Goal: Information Seeking & Learning: Learn about a topic

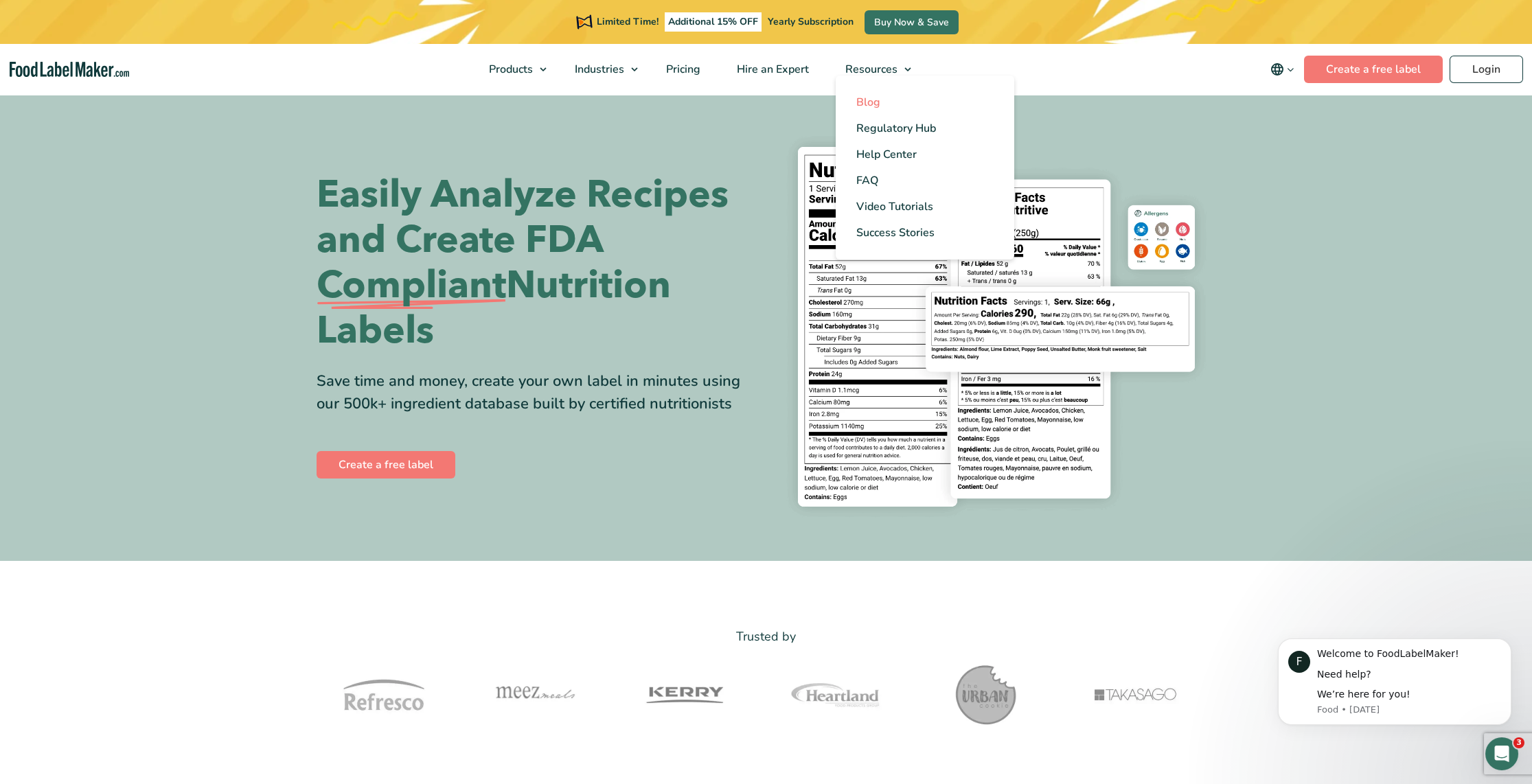
click at [872, 105] on span "Blog" at bounding box center [868, 103] width 24 height 15
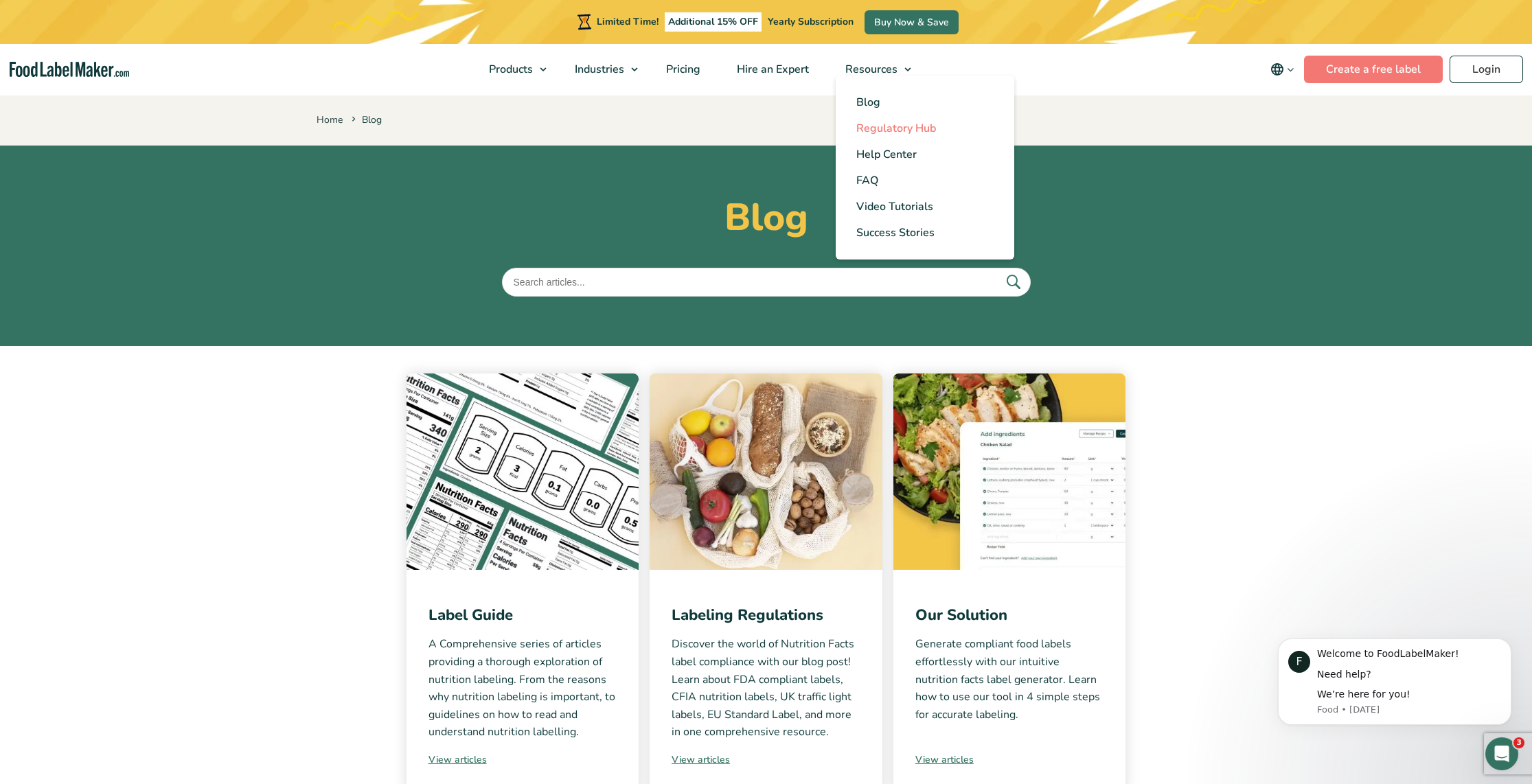
click at [904, 128] on span "Regulatory Hub" at bounding box center [896, 128] width 80 height 15
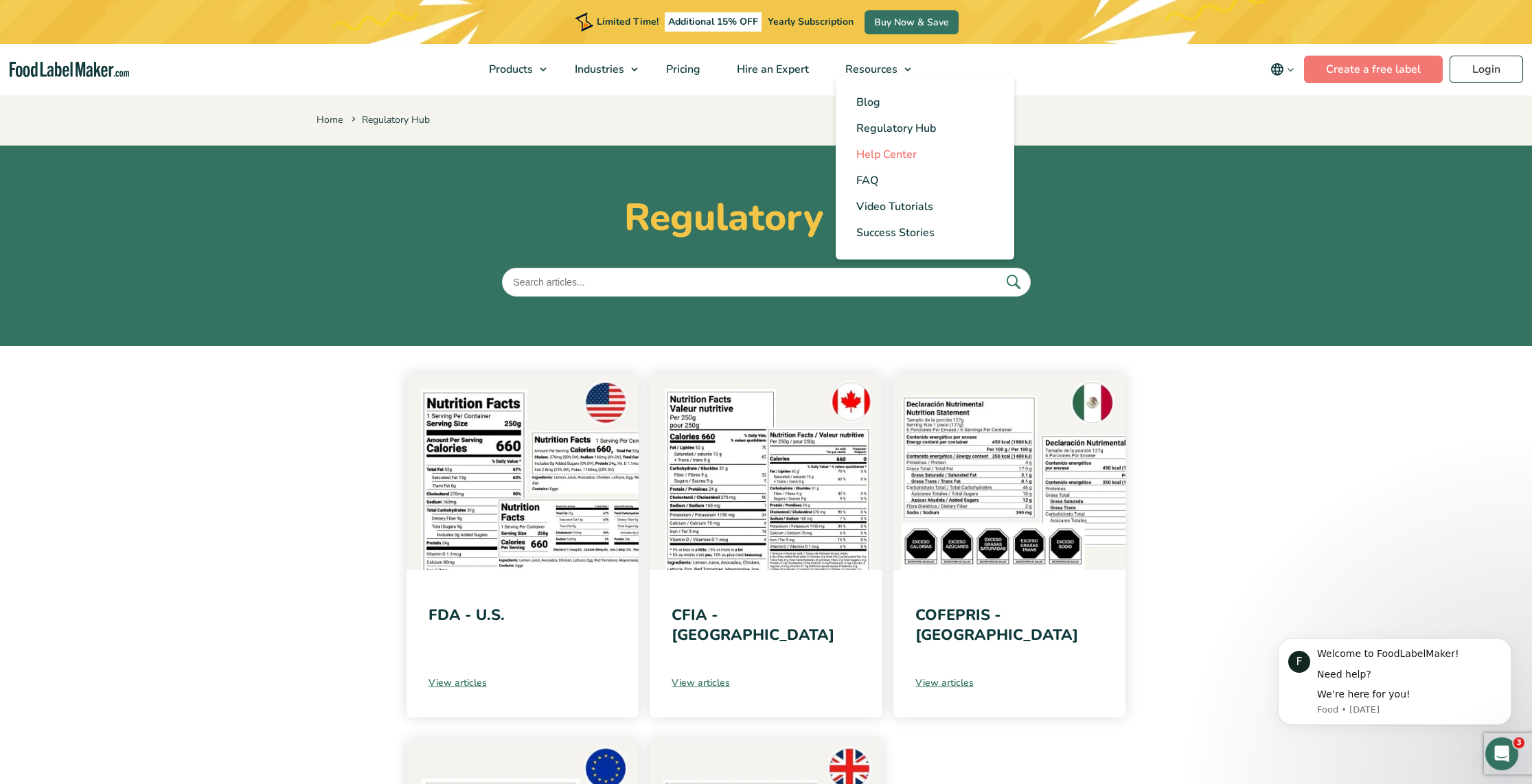
click at [885, 154] on span "Help Center" at bounding box center [887, 155] width 61 height 15
click at [901, 206] on span "Video Tutorials" at bounding box center [894, 207] width 77 height 15
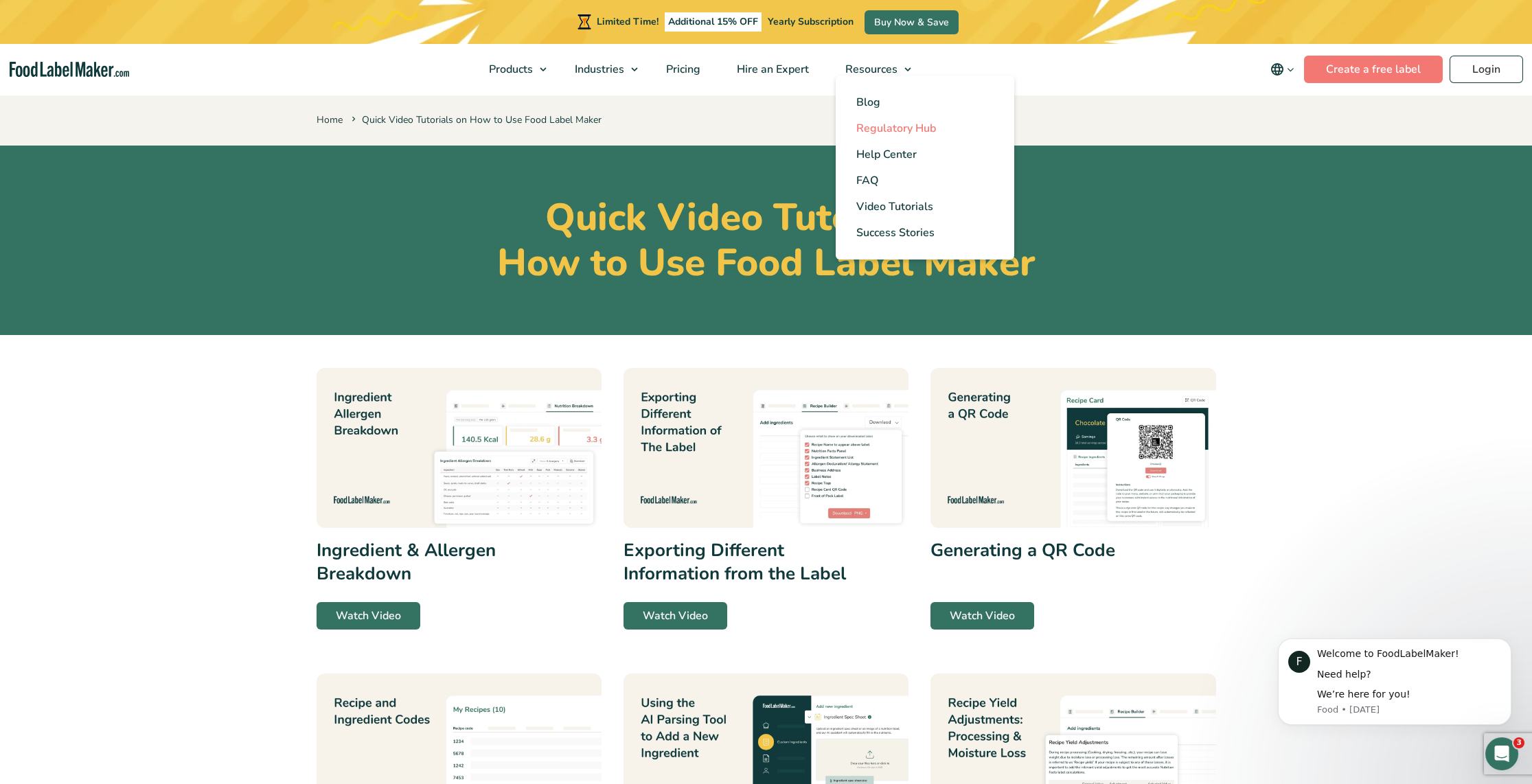
click at [920, 132] on span "Regulatory Hub" at bounding box center [896, 128] width 80 height 15
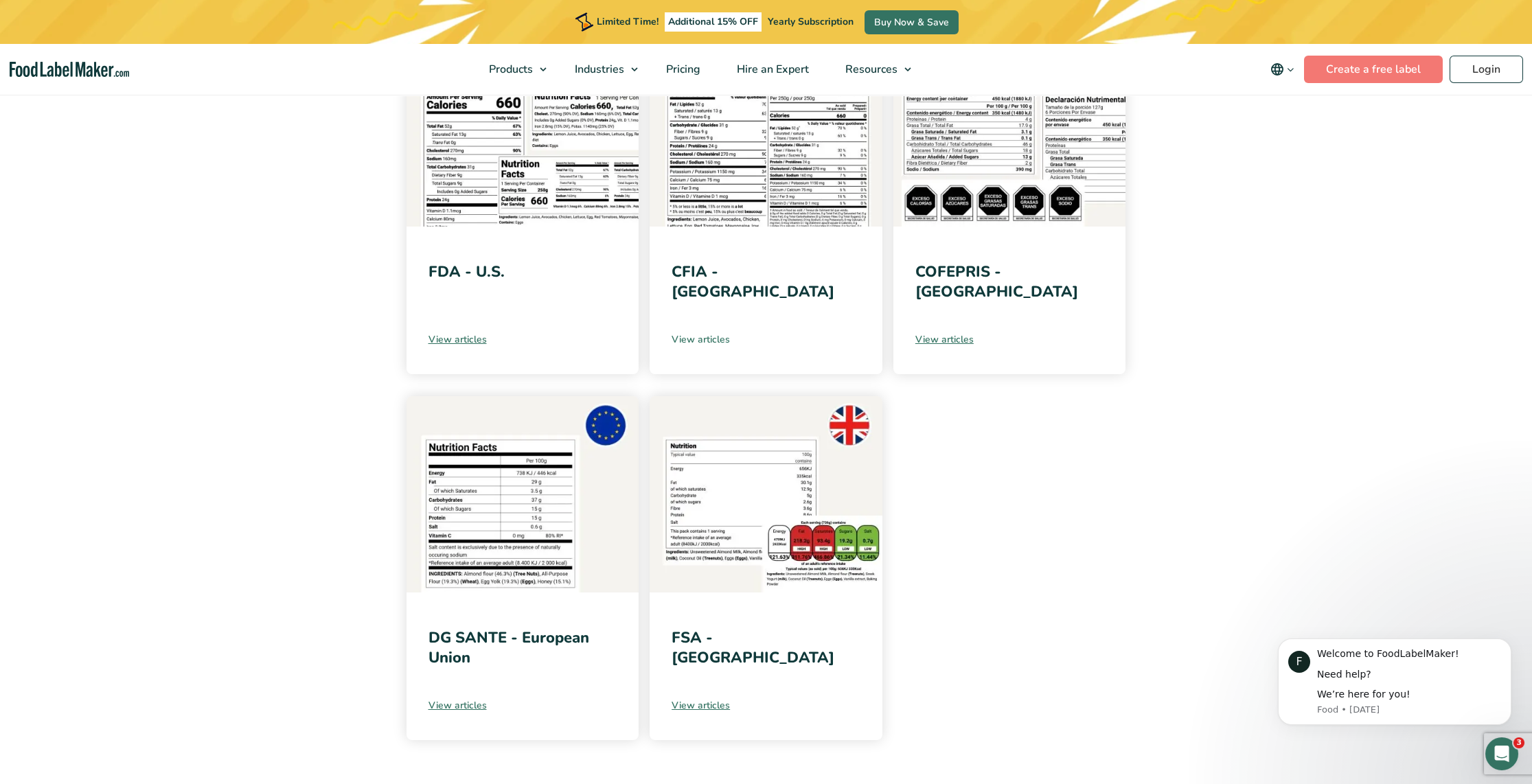
click at [715, 337] on link "View articles" at bounding box center [766, 339] width 189 height 14
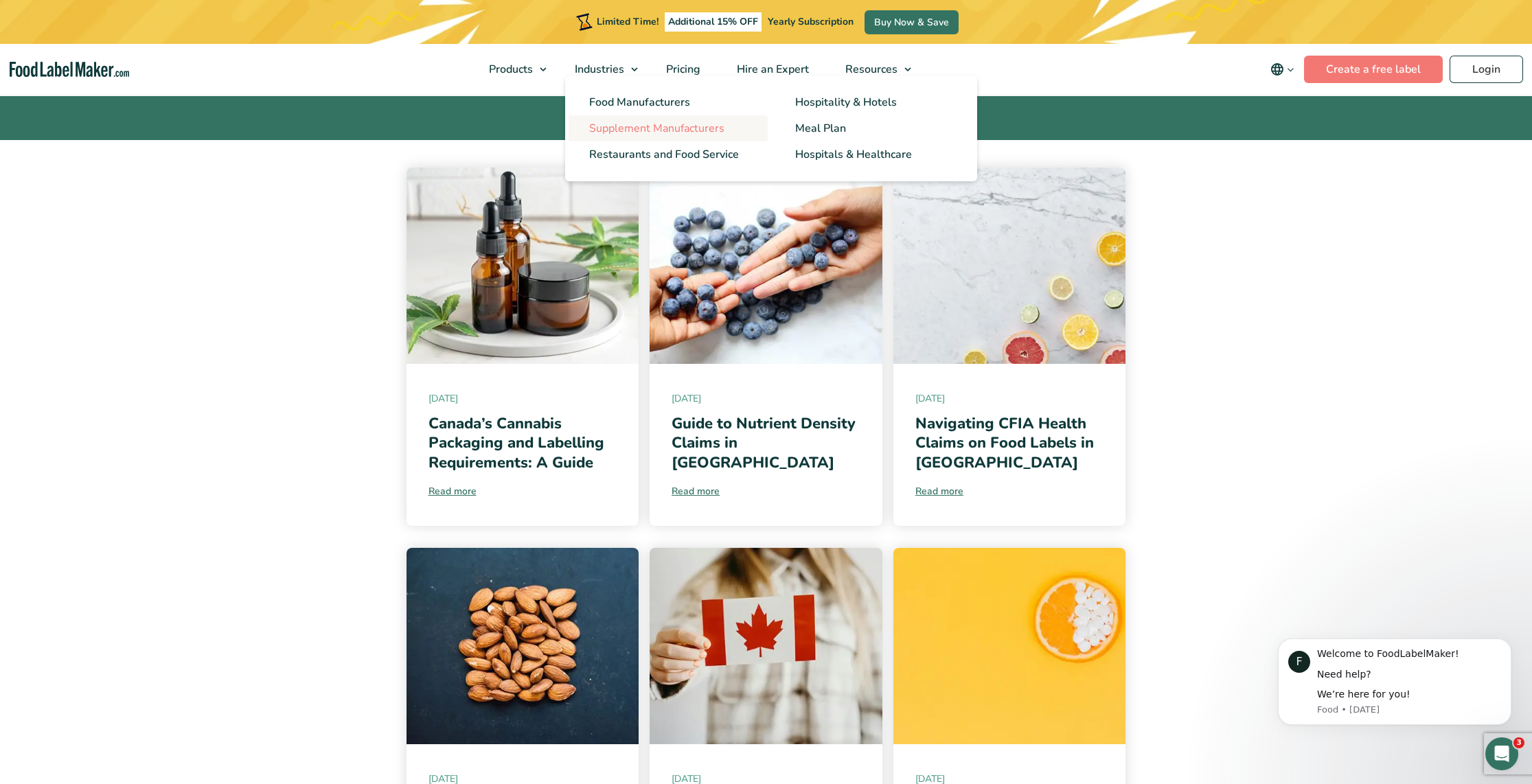
click at [641, 130] on span "Supplement Manufacturers" at bounding box center [657, 128] width 135 height 15
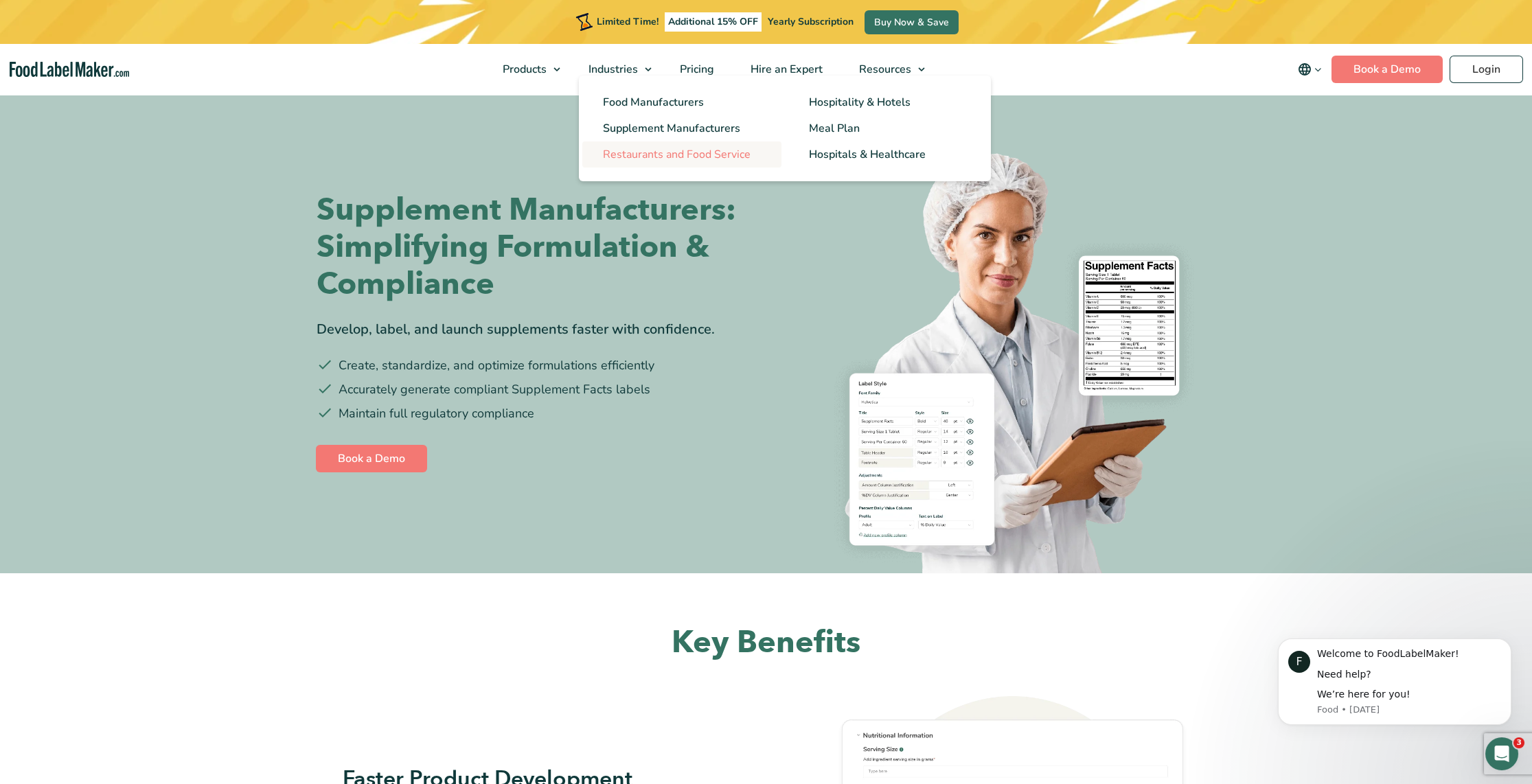
click at [650, 152] on span "Restaurants and Food Service" at bounding box center [677, 155] width 147 height 15
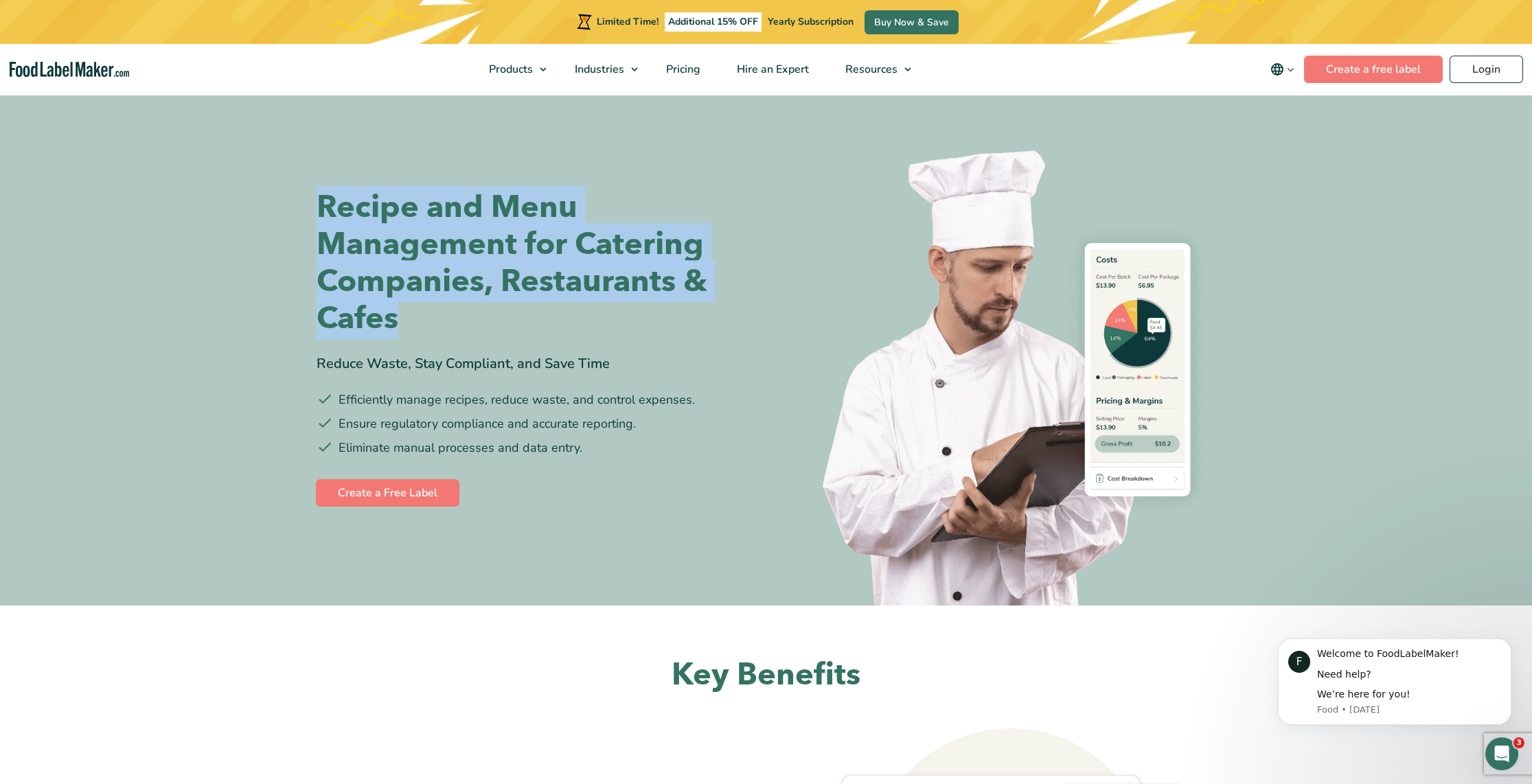
drag, startPoint x: 335, startPoint y: 210, endPoint x: 650, endPoint y: 318, distance: 333.0
click at [650, 318] on h1 "Recipe and Menu Management for Catering Companies, Restaurants & Cafes" at bounding box center [536, 263] width 440 height 148
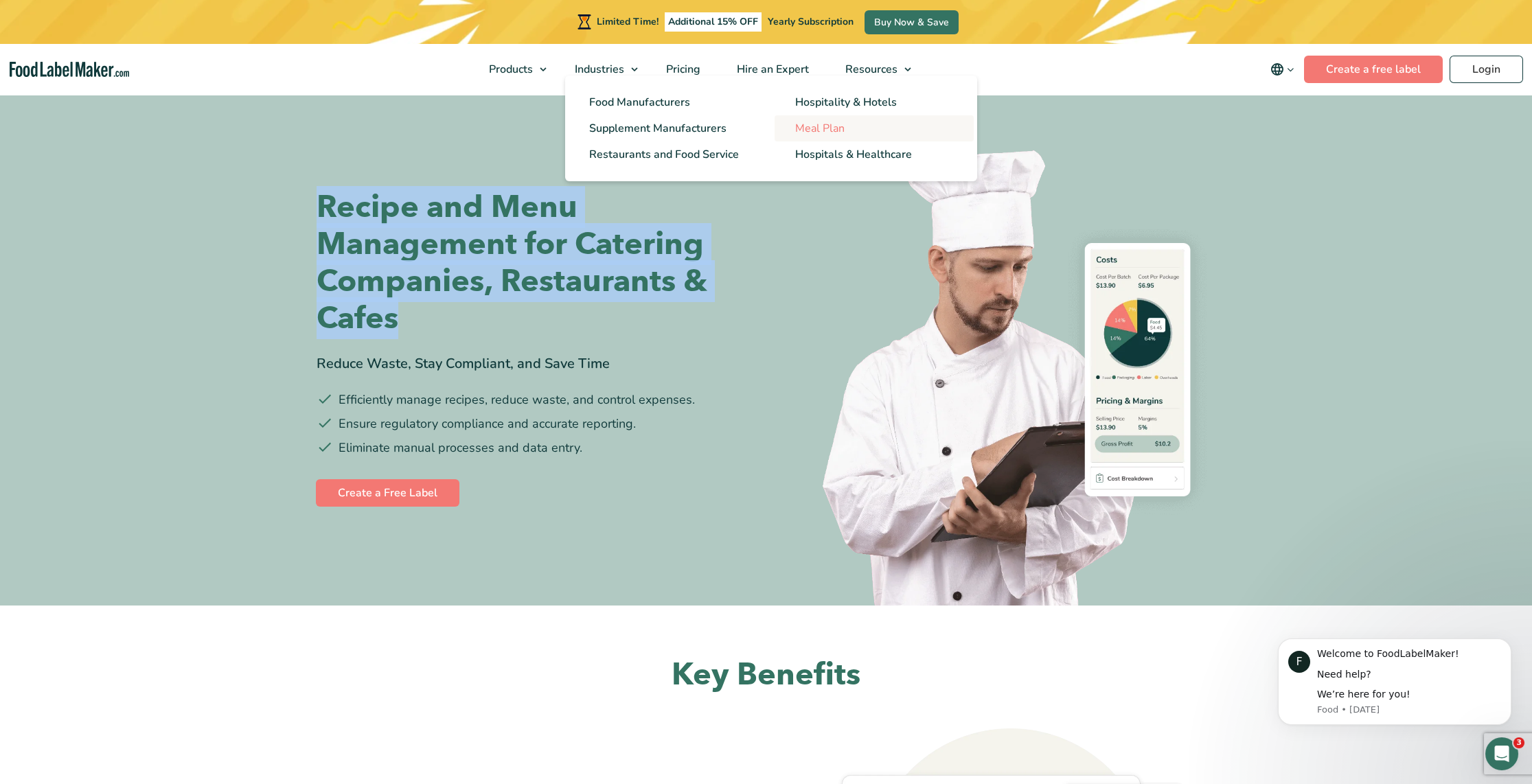
click at [820, 130] on span "Meal Plan" at bounding box center [820, 128] width 49 height 15
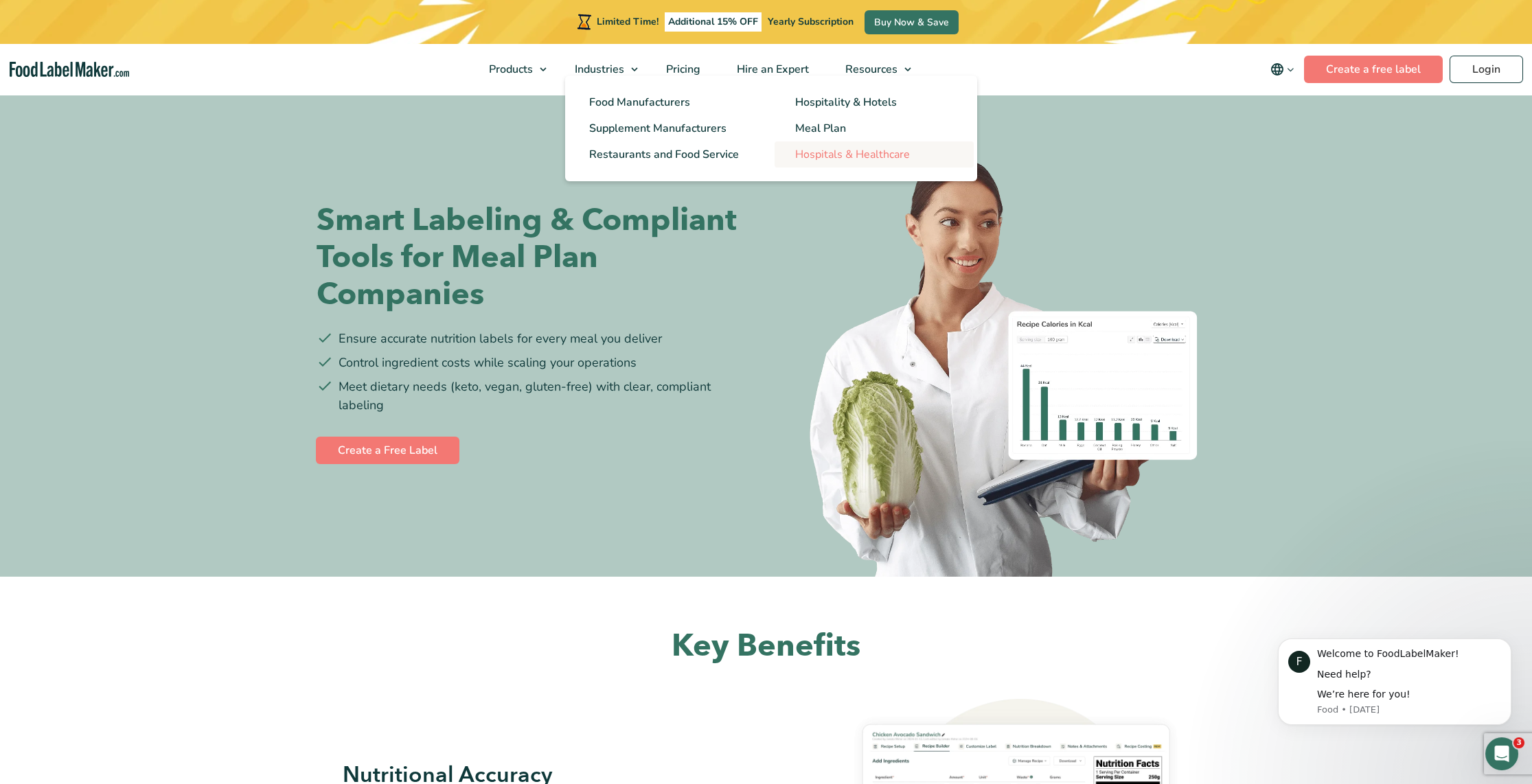
click at [861, 152] on span "Hospitals & Healthcare" at bounding box center [852, 155] width 115 height 15
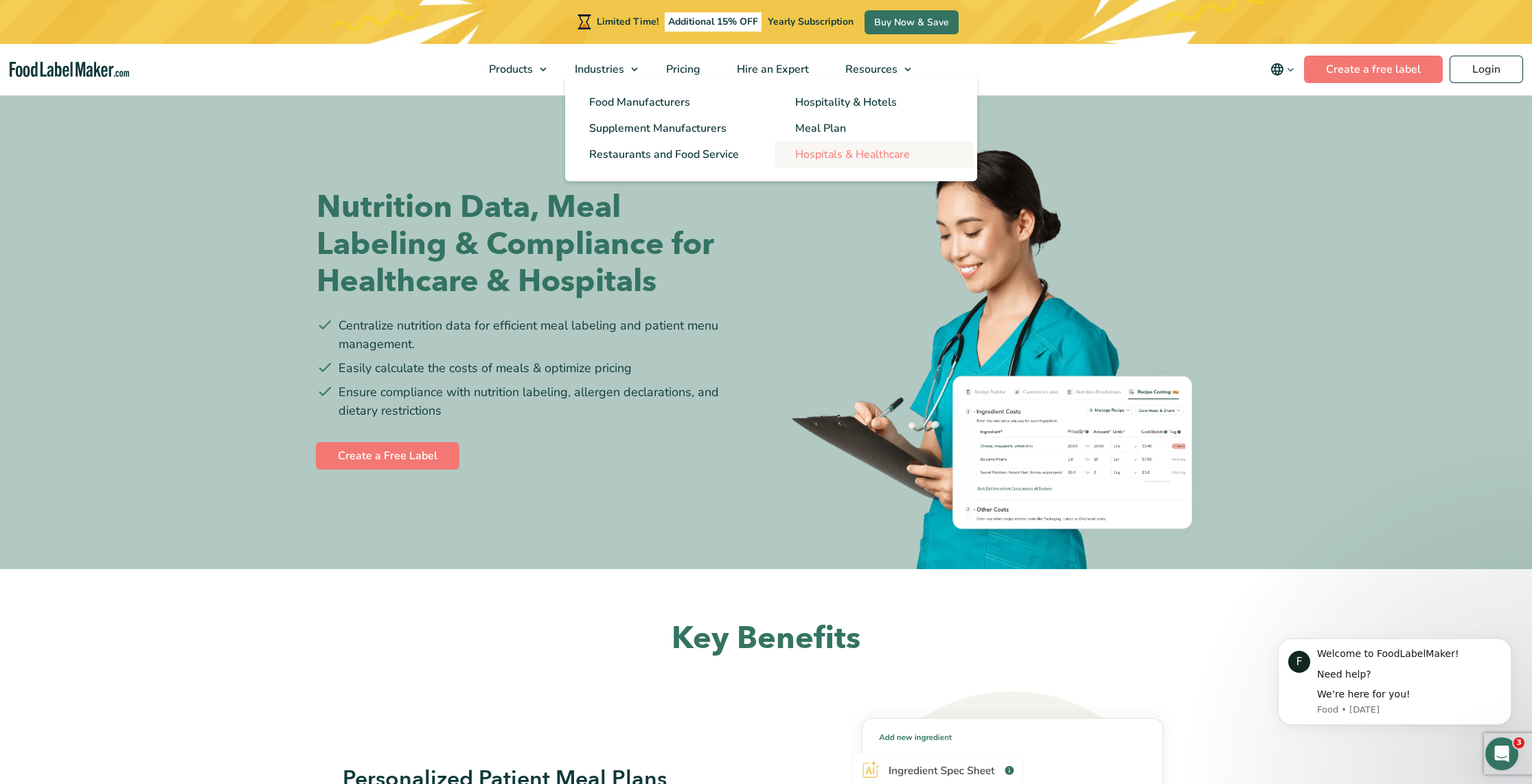
click at [855, 155] on span "Hospitals & Healthcare" at bounding box center [852, 155] width 115 height 15
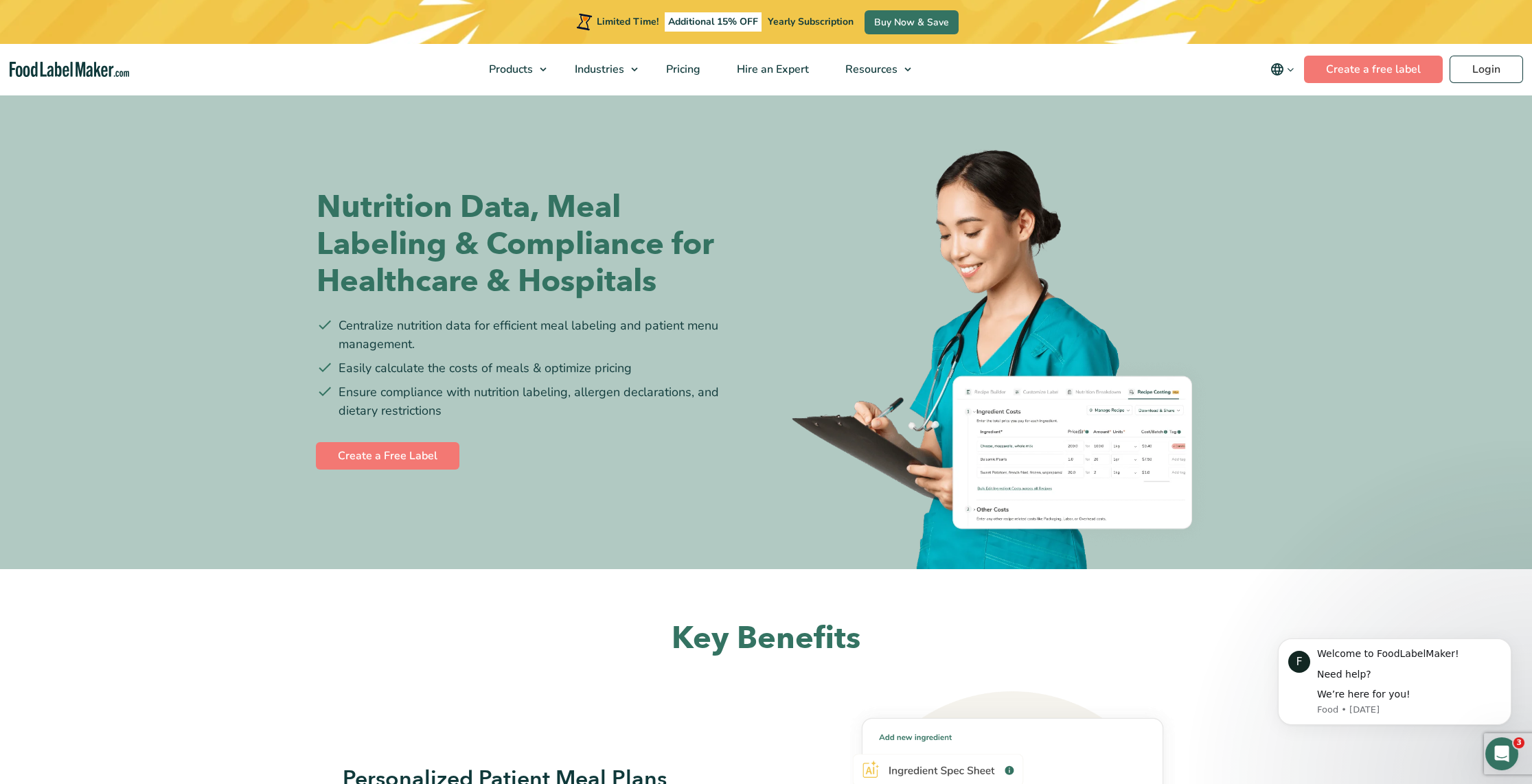
drag, startPoint x: 1277, startPoint y: 249, endPoint x: 1290, endPoint y: 250, distance: 13.0
click at [1282, 249] on section "Nutrition Data, Meal Labeling & Compliance for Healthcare & Hospitals Centraliz…" at bounding box center [766, 332] width 1532 height 477
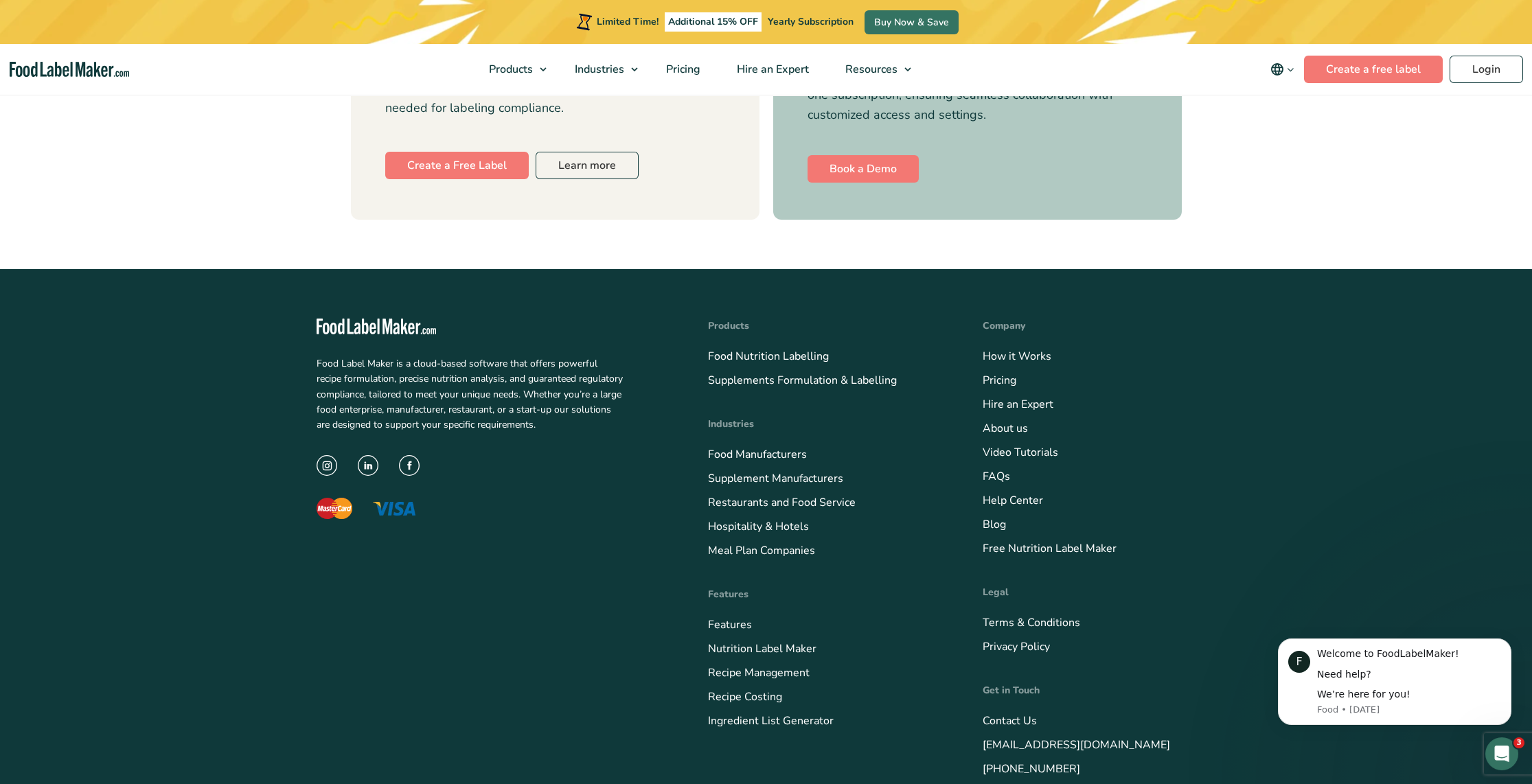
scroll to position [4938, 0]
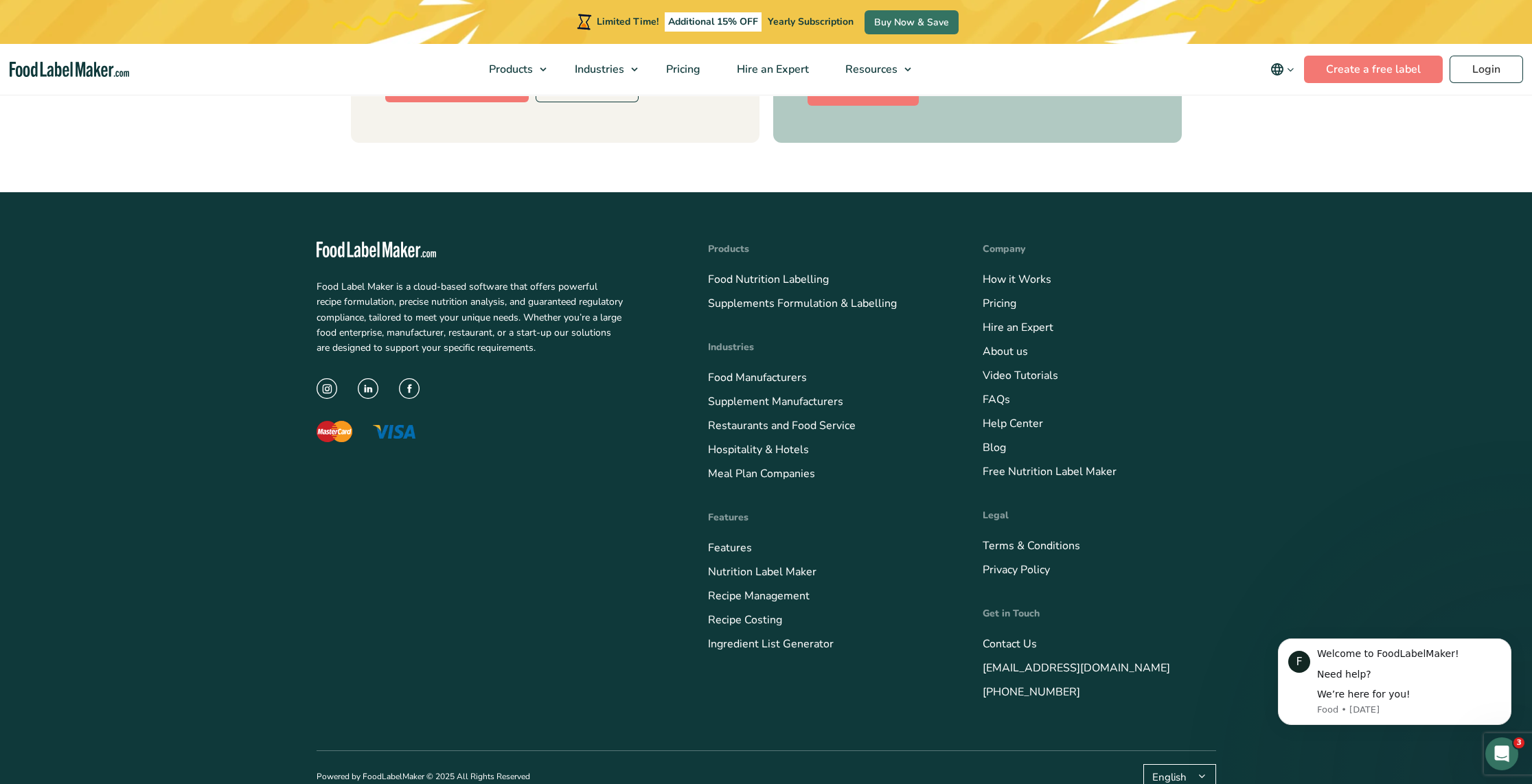
click at [474, 434] on div "Food Label Maker is a cloud-based software that offers powerful recipe formulat…" at bounding box center [491, 471] width 351 height 460
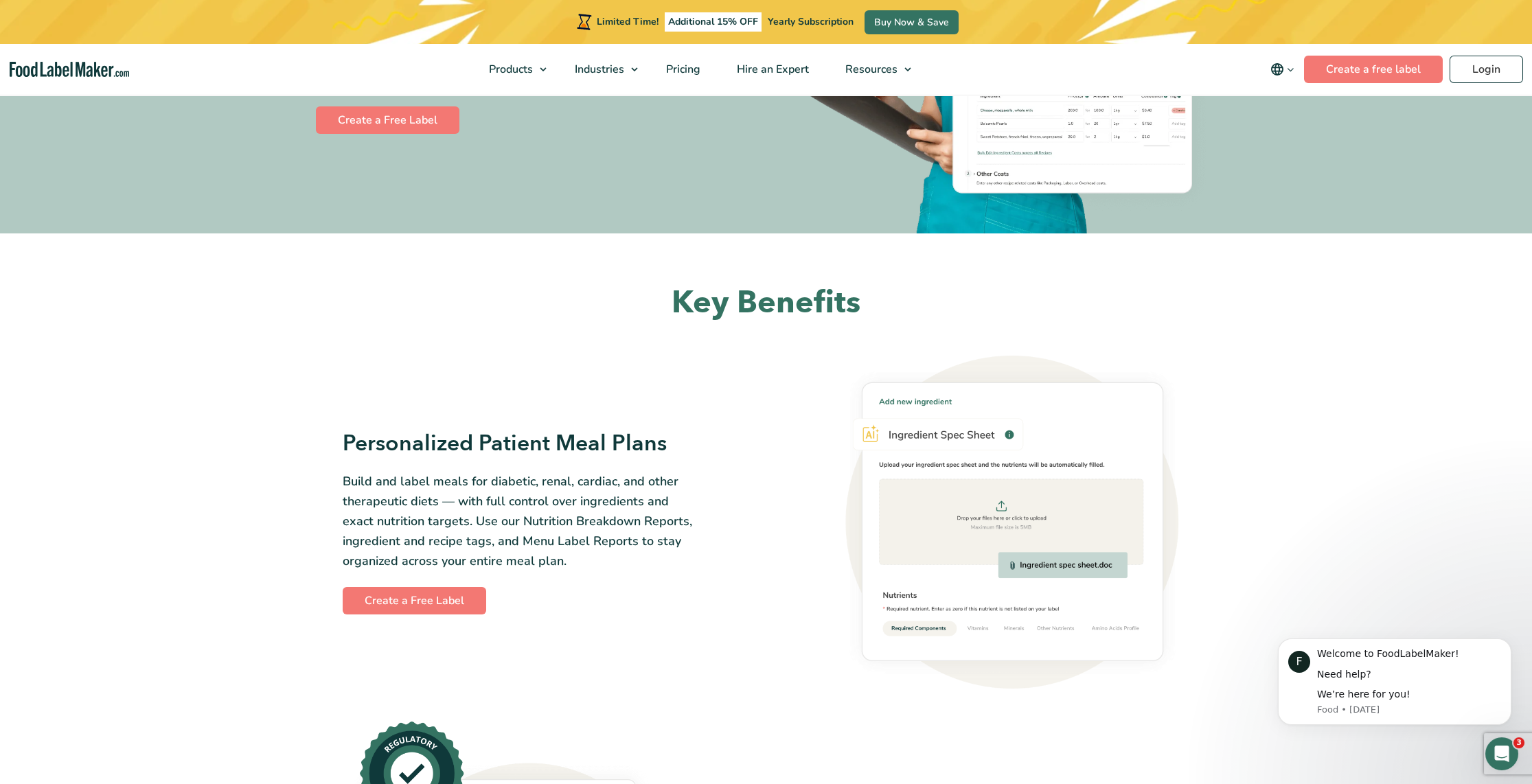
scroll to position [0, 0]
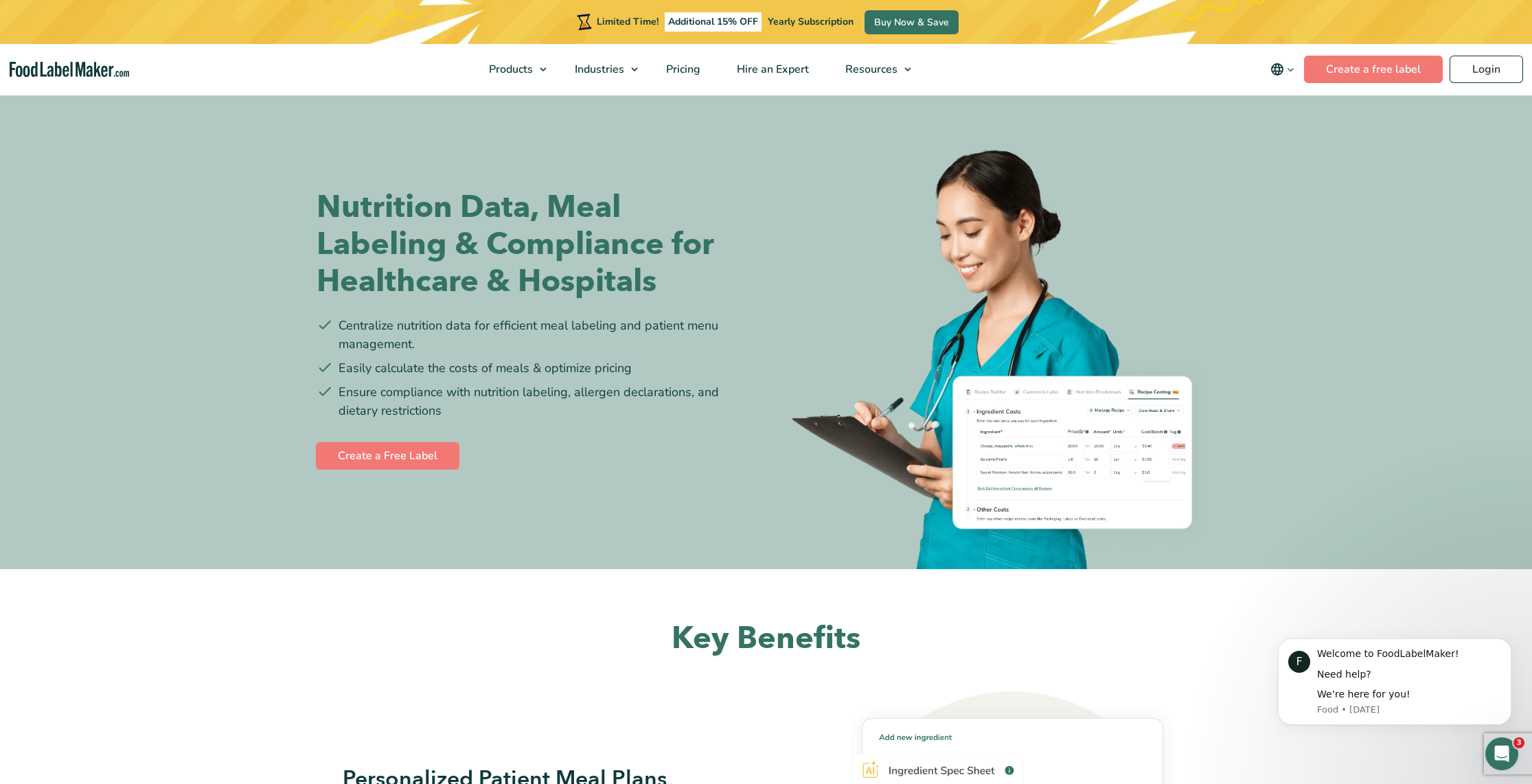
click at [66, 73] on img "main navigation" at bounding box center [69, 69] width 120 height 16
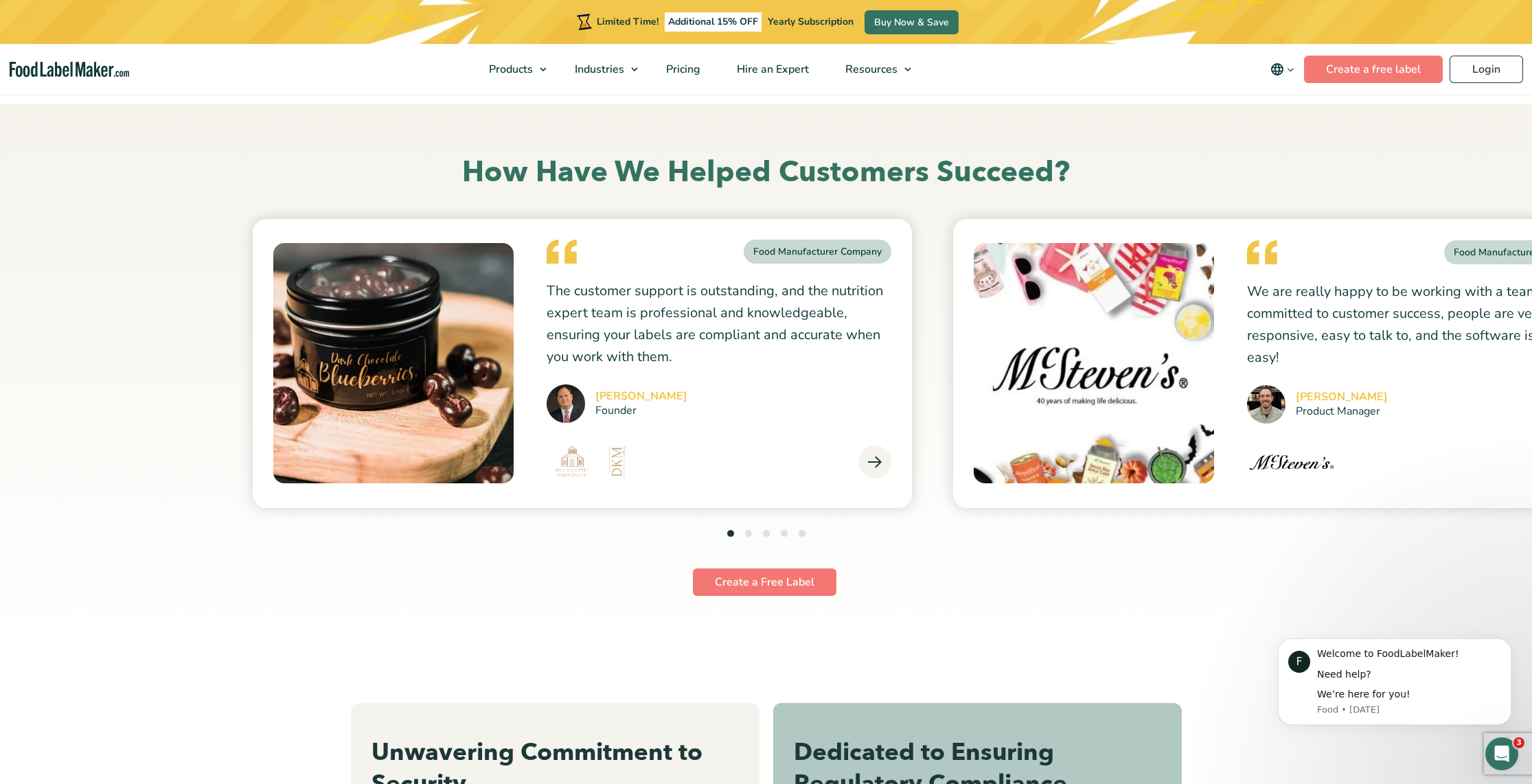
scroll to position [3641, 0]
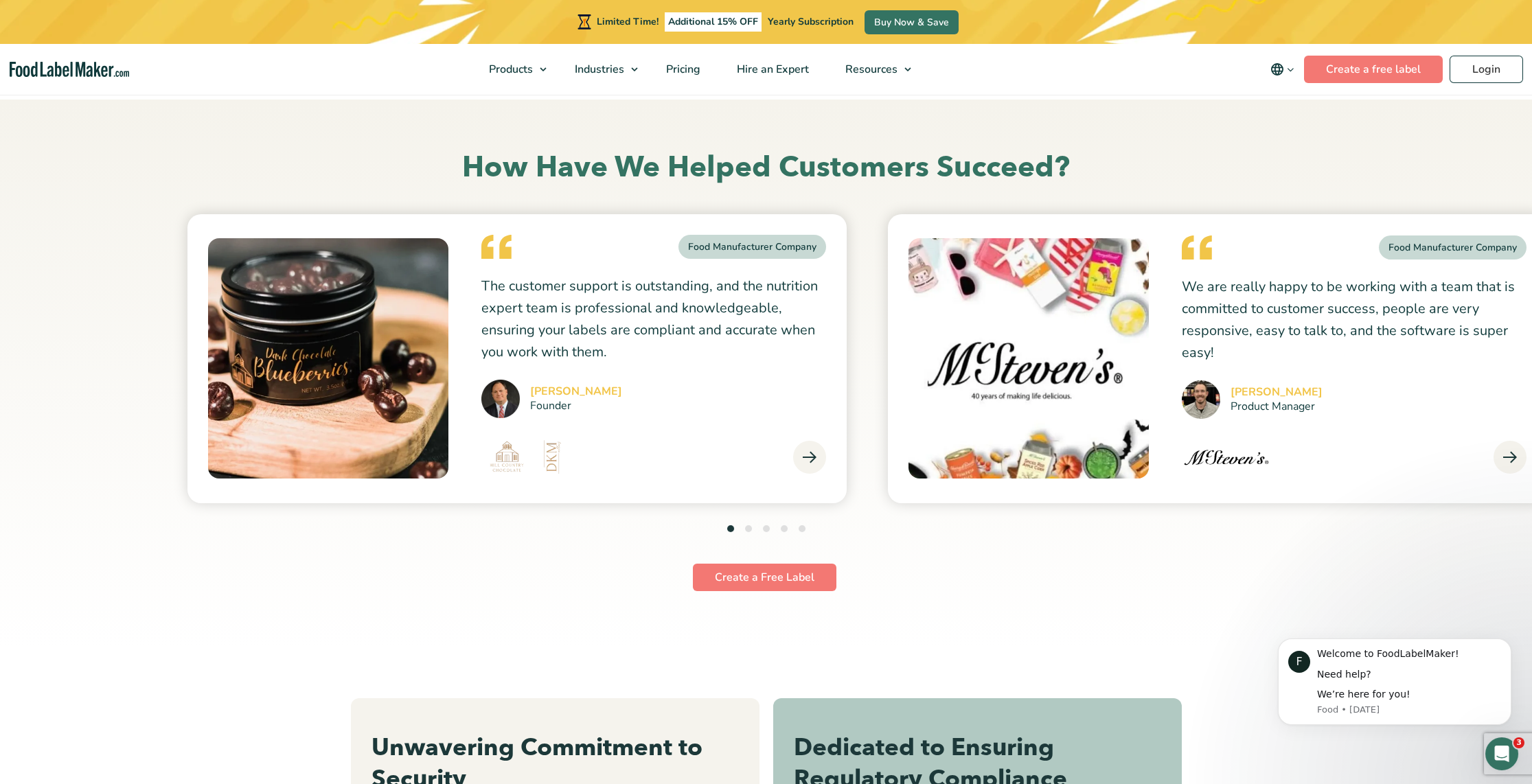
drag, startPoint x: 1086, startPoint y: 338, endPoint x: 304, endPoint y: 290, distance: 783.5
click at [909, 291] on img at bounding box center [1028, 358] width 240 height 240
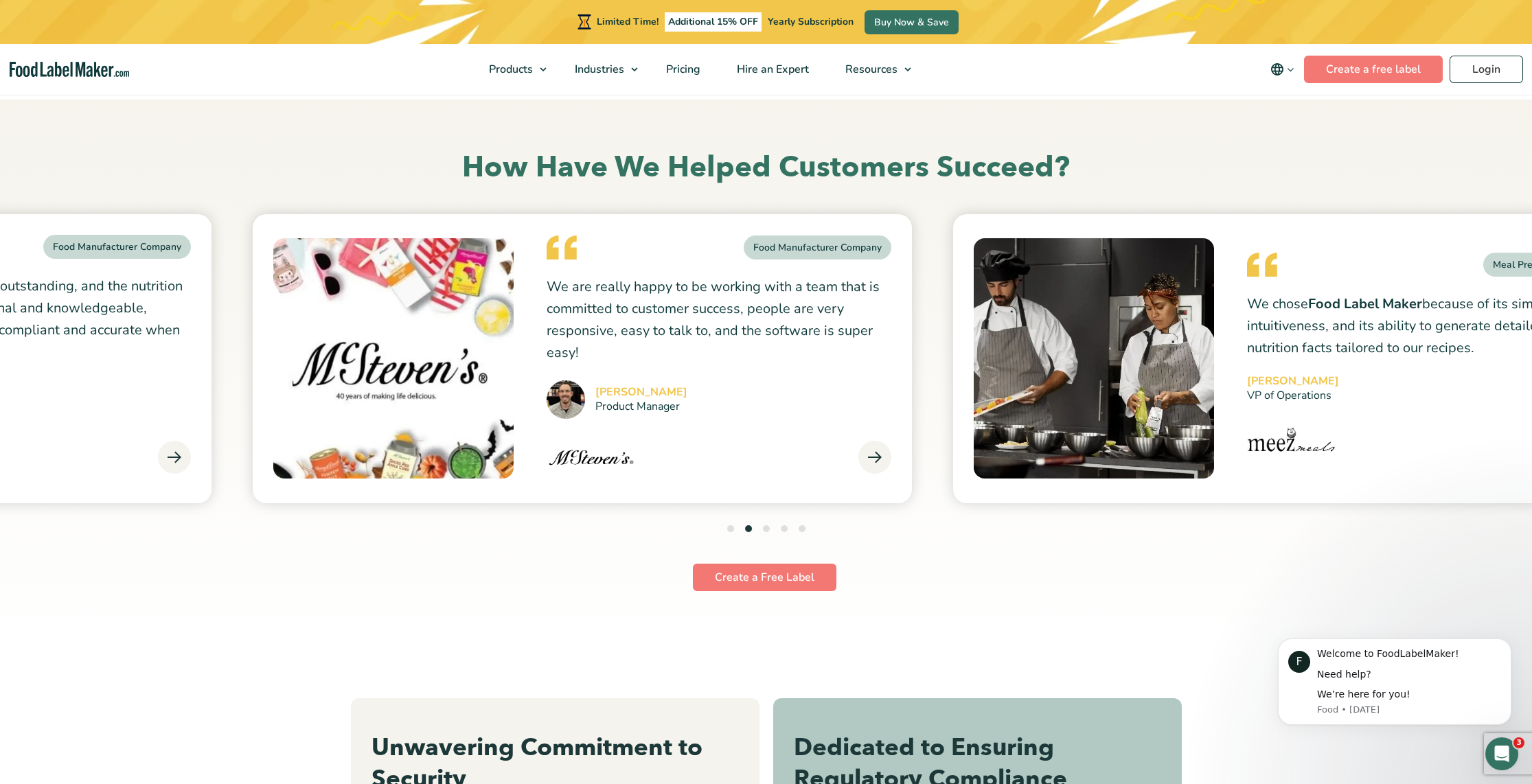
drag, startPoint x: 1098, startPoint y: 331, endPoint x: 397, endPoint y: 327, distance: 701.0
click at [1247, 322] on p "We chose Food Label Maker because of its simplicity, intuitiveness, and its abi…" at bounding box center [1419, 326] width 345 height 66
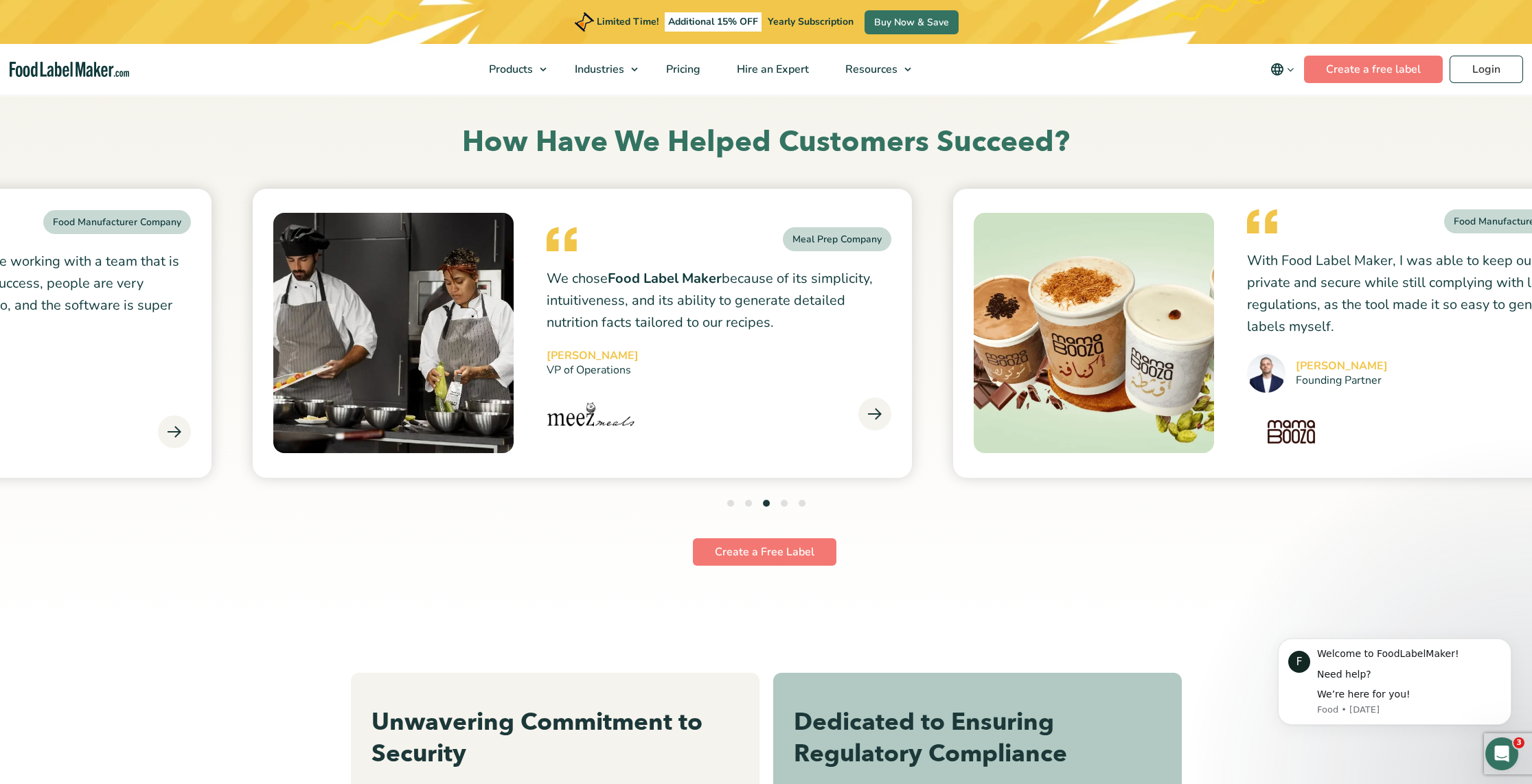
scroll to position [3709, 0]
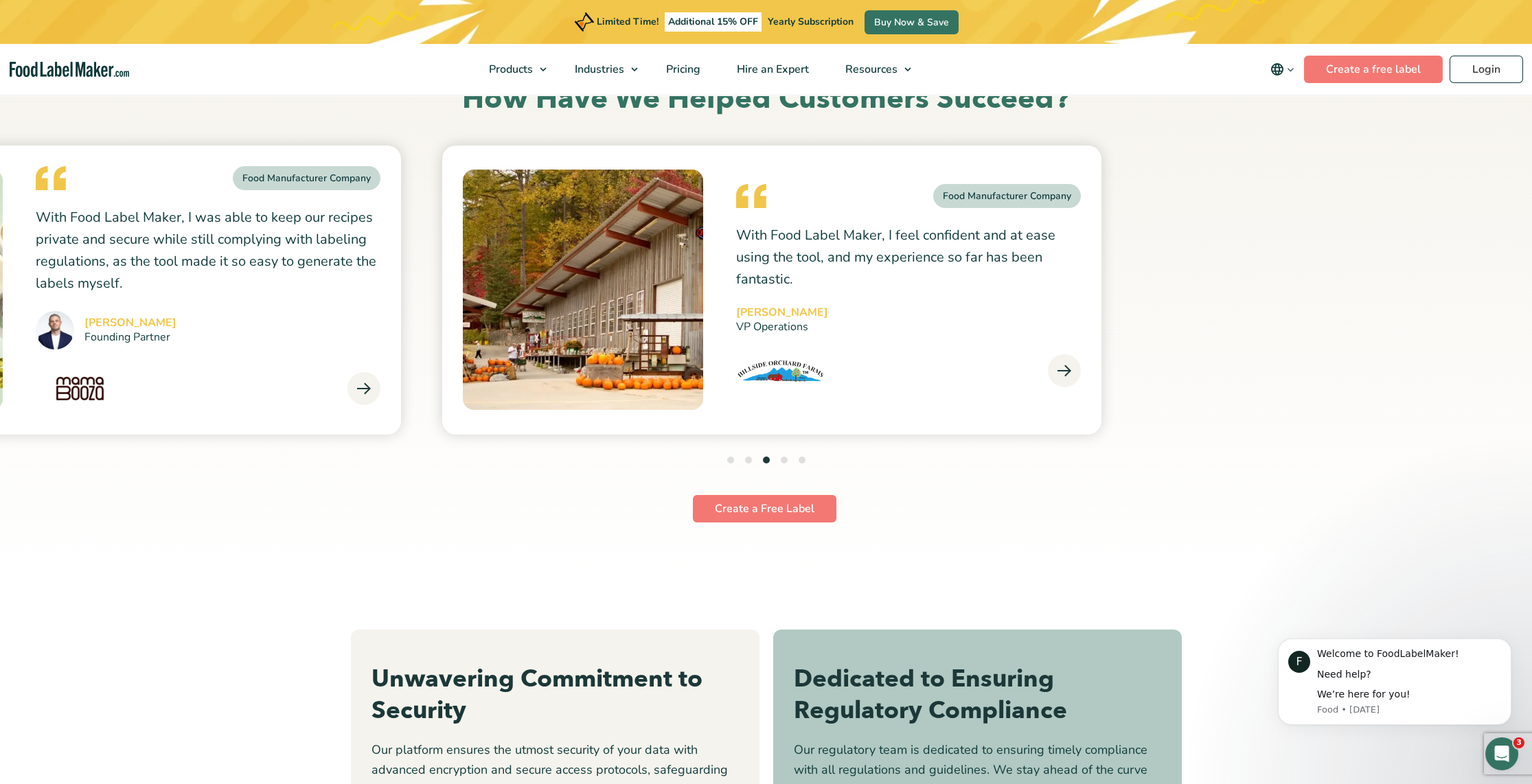
drag, startPoint x: 1426, startPoint y: 353, endPoint x: 269, endPoint y: 333, distance: 1157.2
click at [269, 333] on blockquote "With Food Label Maker, I was able to keep our recipes private and secure while …" at bounding box center [208, 307] width 345 height 200
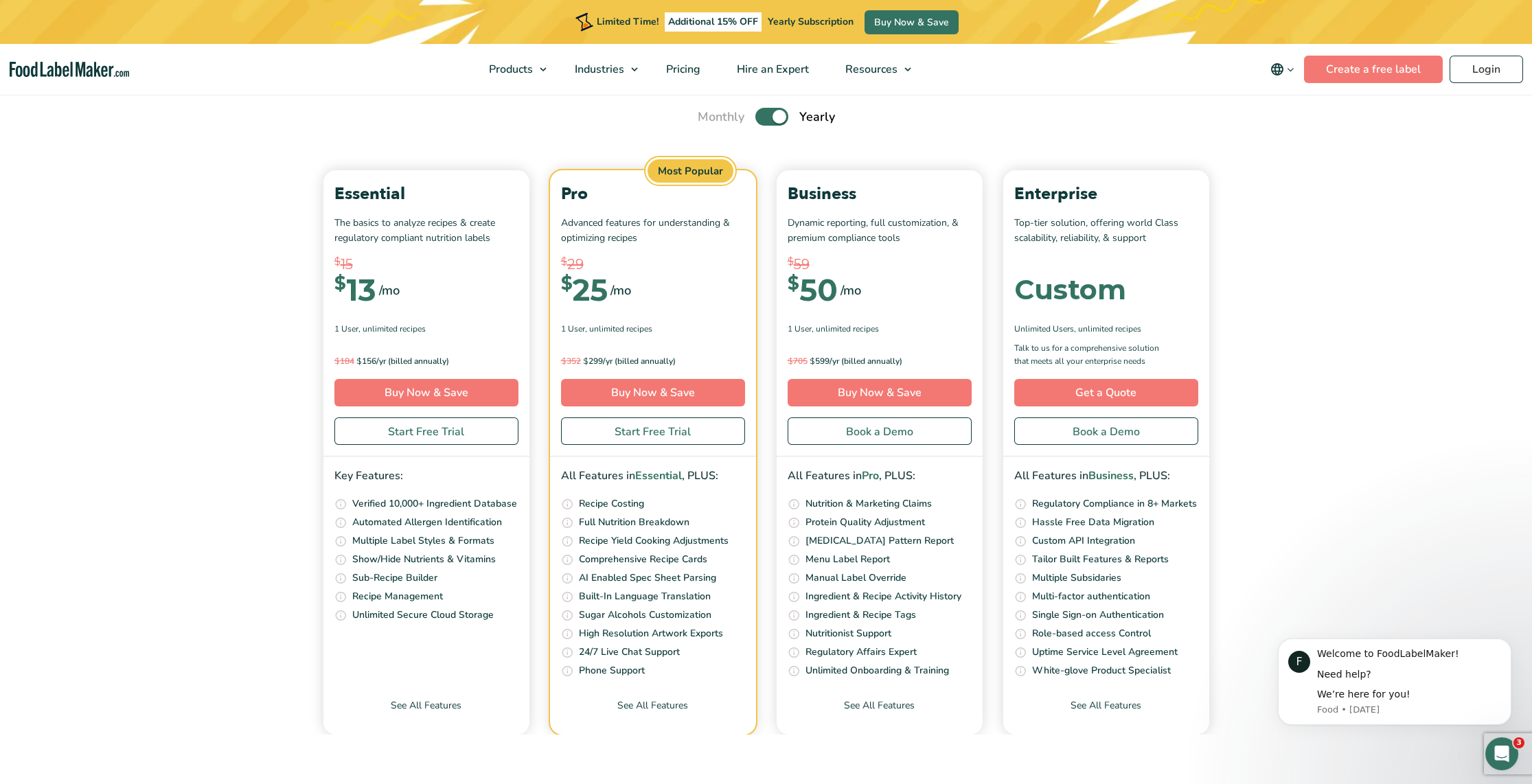
scroll to position [5486, 0]
click at [1344, 784] on footer "Food Label Maker is a cloud-based software that offers powerful recipe formulat…" at bounding box center [766, 784] width 1532 height 0
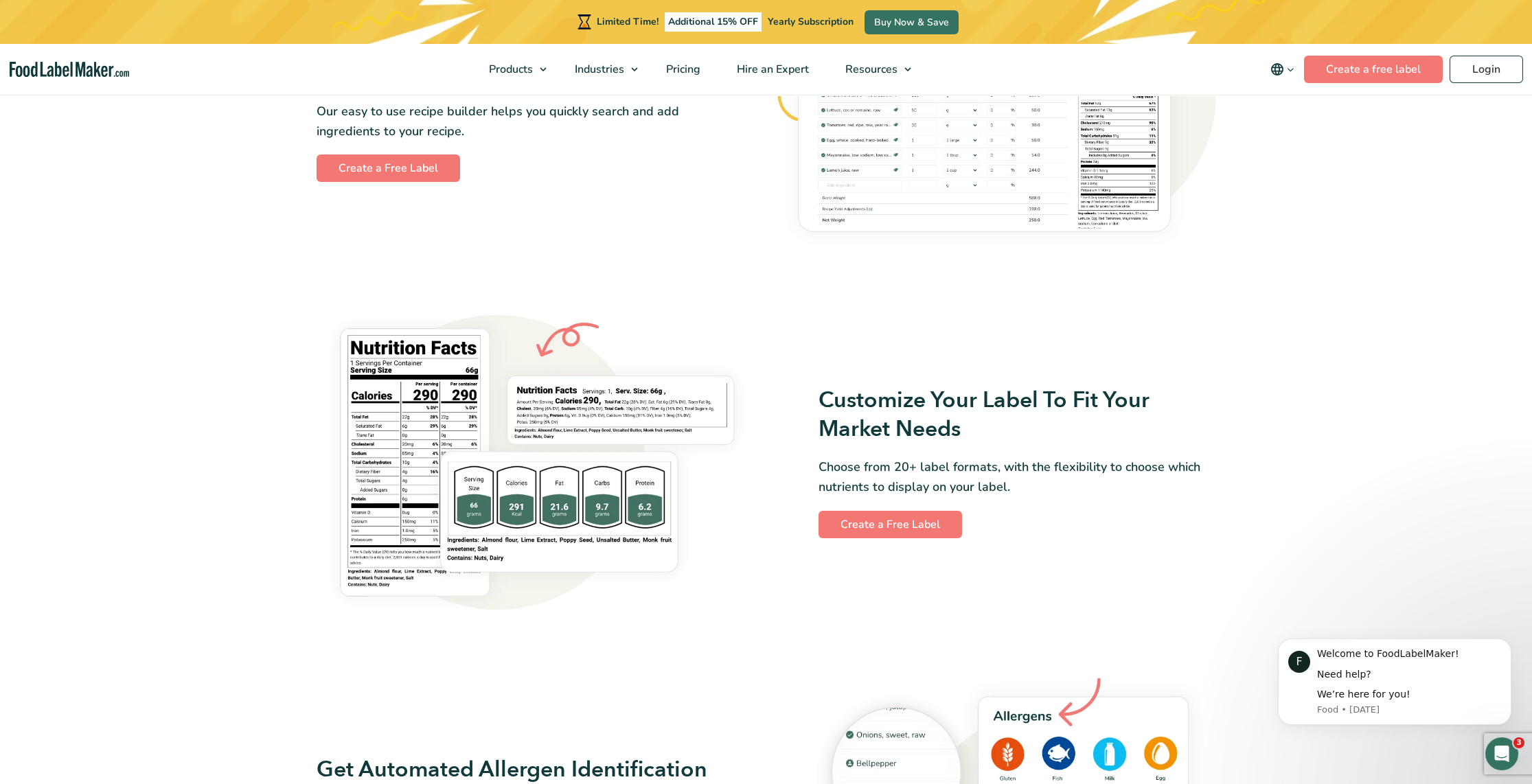
scroll to position [0, 0]
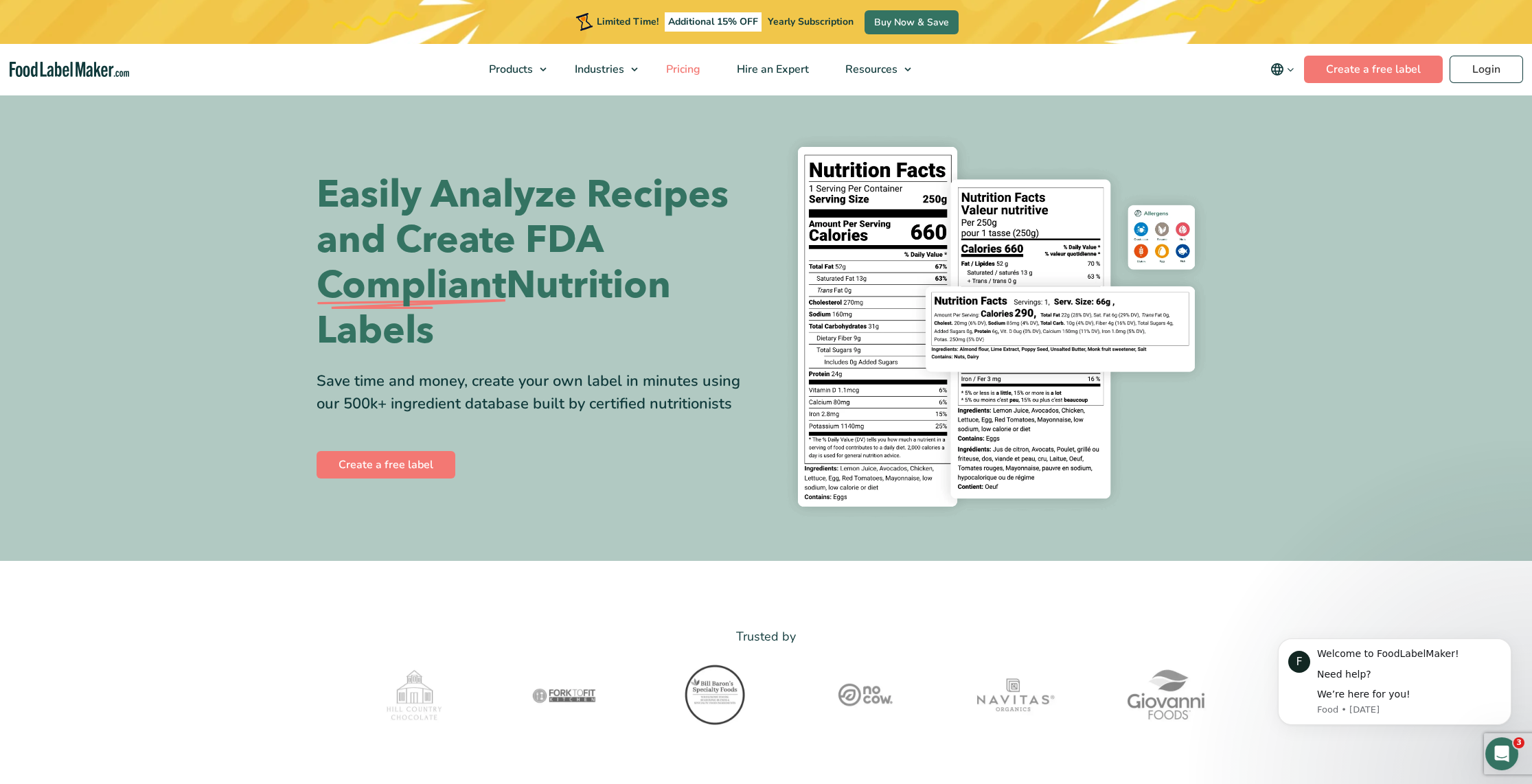
click at [682, 70] on span "Pricing" at bounding box center [682, 69] width 40 height 15
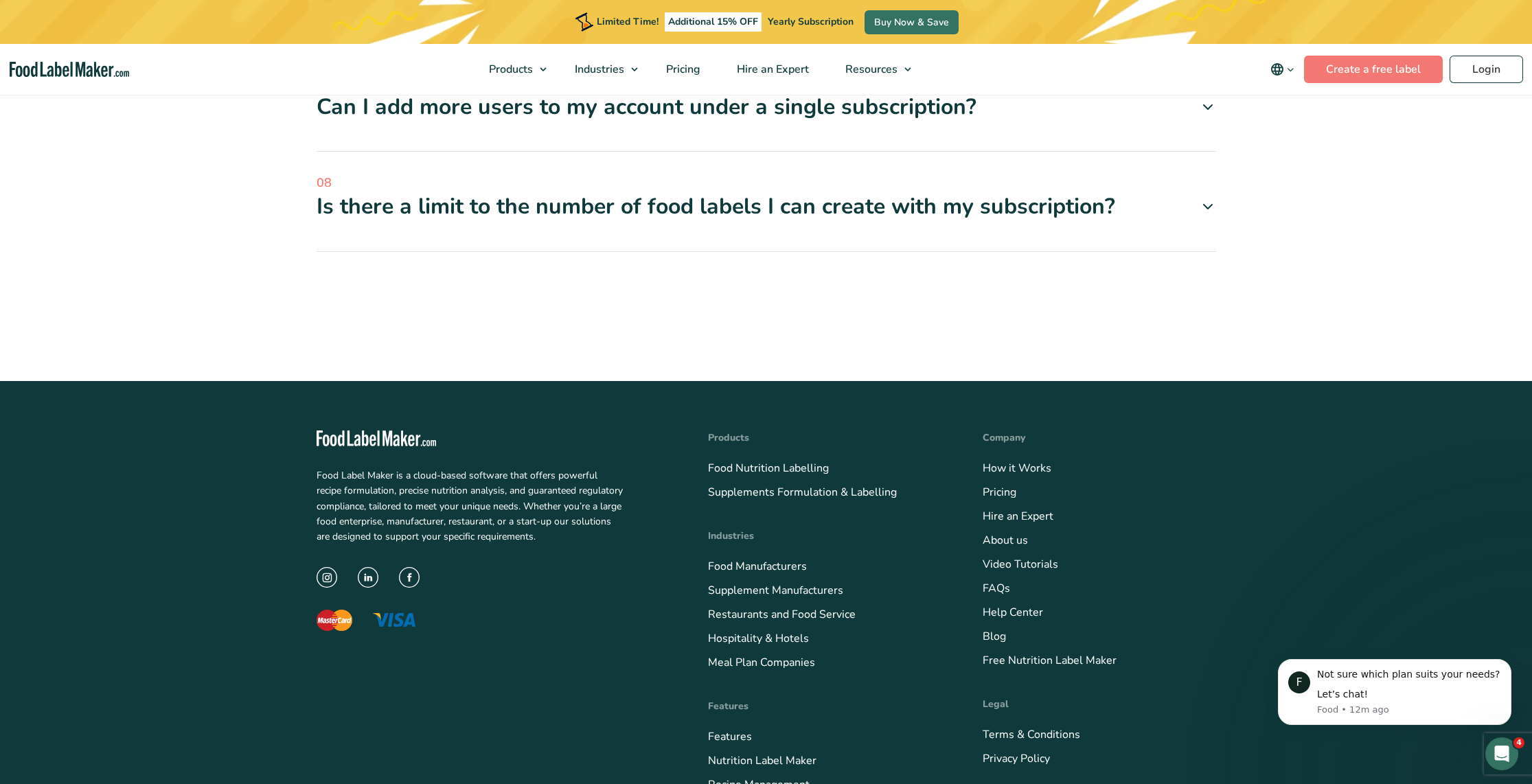
scroll to position [4831, 0]
